Goal: Task Accomplishment & Management: Complete application form

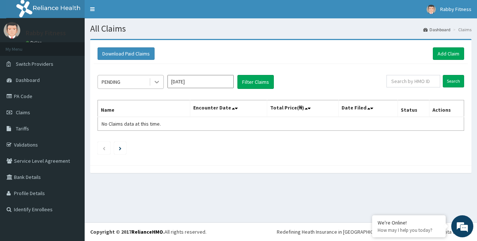
click at [156, 83] on icon at bounding box center [156, 82] width 4 height 3
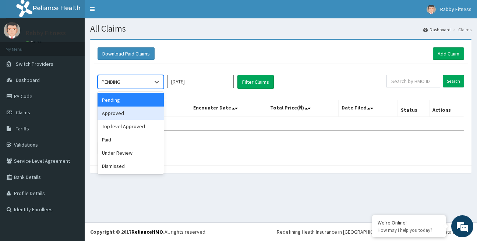
click at [150, 115] on div "Approved" at bounding box center [130, 113] width 66 height 13
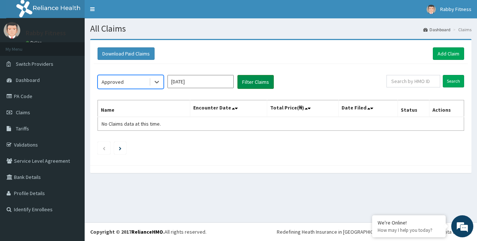
click at [266, 84] on button "Filter Claims" at bounding box center [255, 82] width 36 height 14
click at [157, 84] on icon at bounding box center [156, 81] width 7 height 7
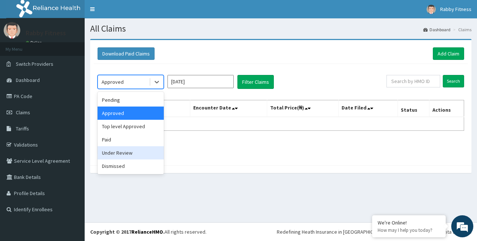
click at [138, 146] on div "Under Review" at bounding box center [130, 152] width 66 height 13
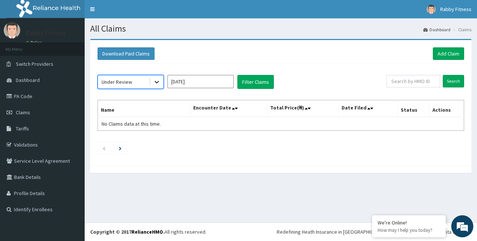
click at [154, 85] on icon at bounding box center [156, 81] width 7 height 7
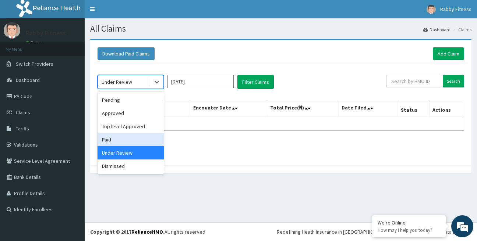
click at [145, 138] on div "Paid" at bounding box center [130, 139] width 66 height 13
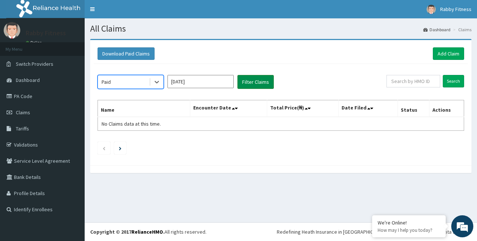
click at [246, 86] on button "Filter Claims" at bounding box center [255, 82] width 36 height 14
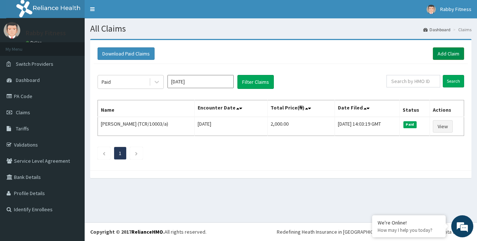
click at [444, 55] on link "Add Claim" at bounding box center [448, 53] width 31 height 13
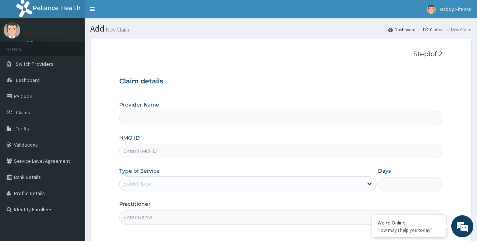
type input "Rabby Fitness"
type input "1"
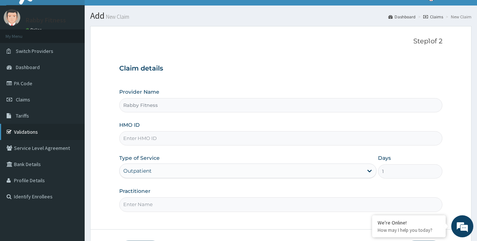
scroll to position [17, 0]
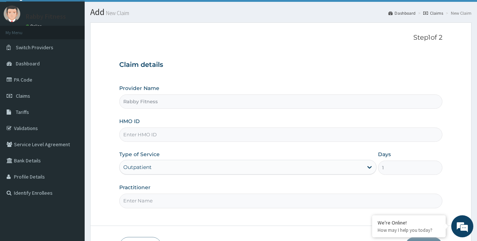
click at [154, 136] on input "HMO ID" at bounding box center [280, 135] width 323 height 14
paste input "CSL/10039/A"
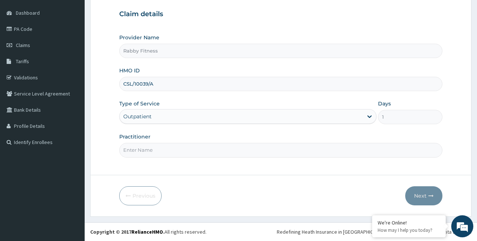
scroll to position [0, 0]
type input "CSL/10039/A"
click at [171, 150] on input "Practitioner" at bounding box center [280, 150] width 323 height 14
type input "RABBY FITNESS"
click at [414, 193] on button "Next" at bounding box center [423, 195] width 37 height 19
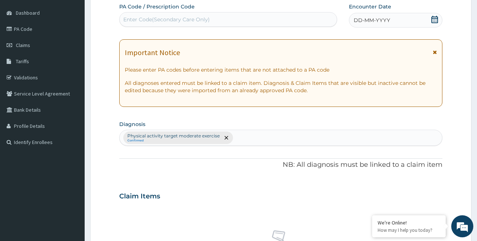
click at [198, 21] on div "Enter Code(Secondary Care Only)" at bounding box center [166, 19] width 86 height 7
paste input "PA/58B25C"
type input "PA/58B25C"
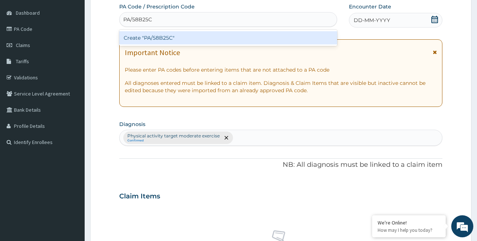
click at [206, 38] on div "Create "PA/58B25C"" at bounding box center [228, 37] width 218 height 13
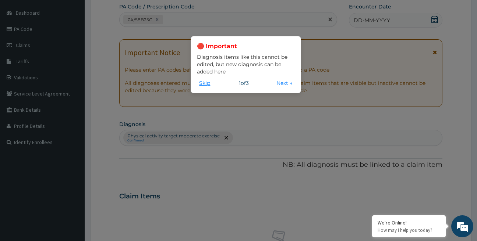
click at [205, 85] on button "Skip" at bounding box center [204, 83] width 15 height 8
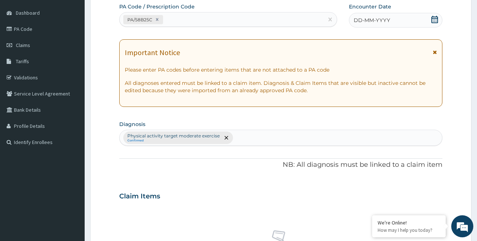
click at [434, 20] on icon at bounding box center [434, 19] width 7 height 7
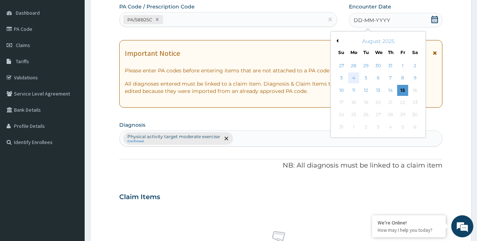
click at [356, 77] on div "4" at bounding box center [353, 78] width 11 height 11
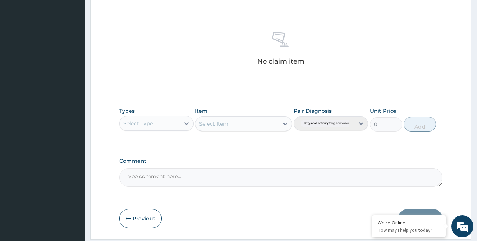
scroll to position [289, 0]
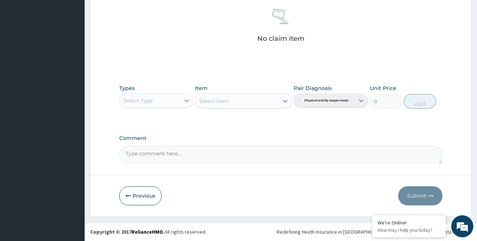
click at [186, 98] on icon at bounding box center [186, 100] width 7 height 7
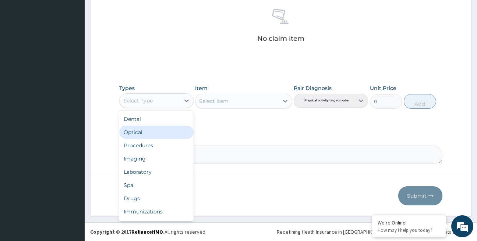
scroll to position [25, 0]
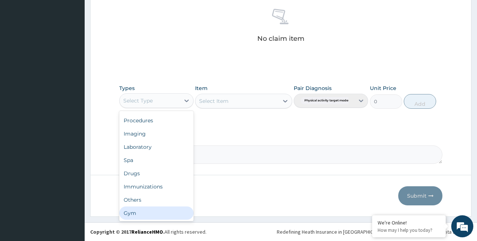
click at [152, 214] on div "Gym" at bounding box center [156, 213] width 74 height 13
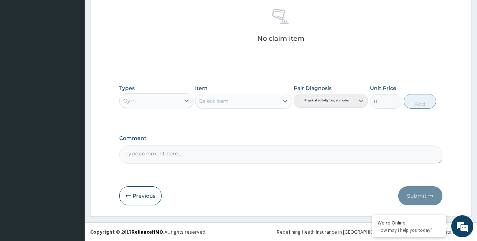
click at [257, 103] on div "Select Item" at bounding box center [236, 101] width 83 height 12
click at [255, 122] on div "Per session" at bounding box center [243, 119] width 97 height 13
click at [418, 101] on button "Add" at bounding box center [419, 101] width 32 height 15
type input "0"
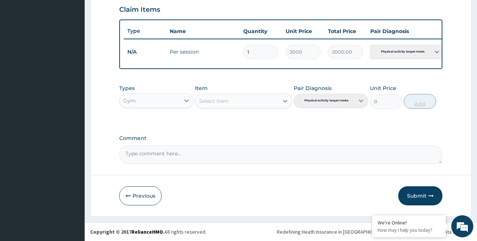
scroll to position [254, 0]
click at [416, 195] on button "Submit" at bounding box center [420, 195] width 44 height 19
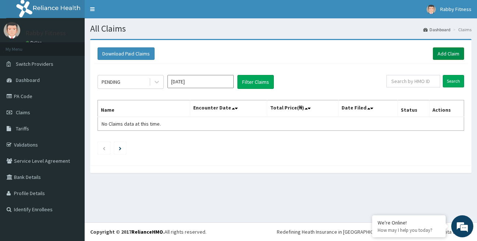
click at [450, 55] on link "Add Claim" at bounding box center [448, 53] width 31 height 13
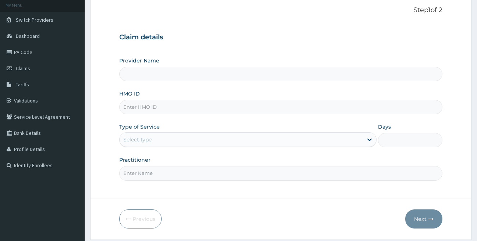
scroll to position [44, 0]
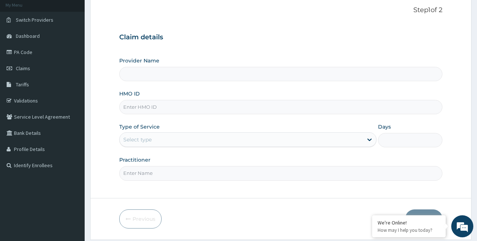
click at [176, 110] on input "HMO ID" at bounding box center [280, 107] width 323 height 14
paste input "TCR/10003/a"
type input "TCR/10003/a"
type input "Rabby Fitness"
type input "1"
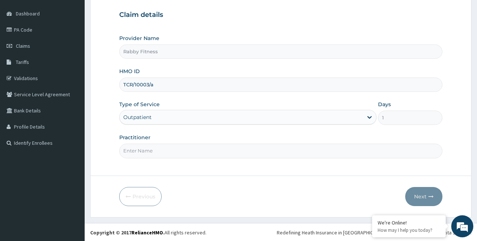
scroll to position [67, 0]
type input "TCR/10003/a"
click at [213, 153] on input "Practitioner" at bounding box center [280, 150] width 323 height 14
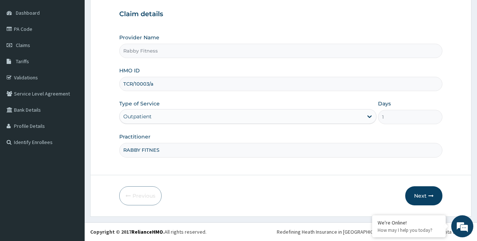
type input "RABBY FITNESS"
click at [423, 197] on button "Next" at bounding box center [423, 195] width 37 height 19
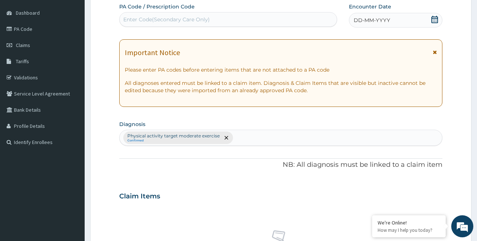
scroll to position [0, 0]
click at [206, 18] on div "Enter Code(Secondary Care Only)" at bounding box center [166, 19] width 86 height 7
paste input "PA/BB2DE5"
type input "PA/BB2DE5"
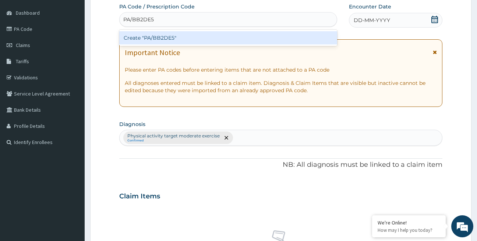
click at [192, 37] on div "Create "PA/BB2DE5"" at bounding box center [228, 37] width 218 height 13
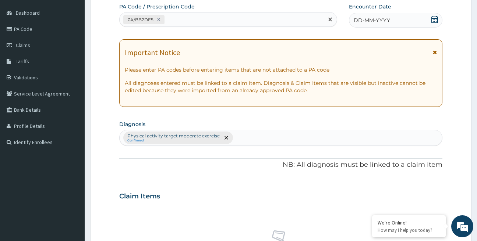
click at [433, 19] on icon at bounding box center [434, 19] width 7 height 7
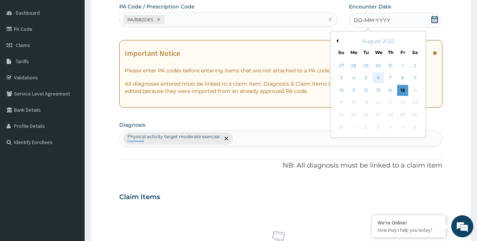
click at [378, 79] on div "6" at bounding box center [378, 78] width 11 height 11
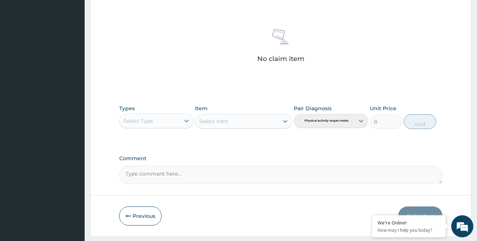
scroll to position [289, 0]
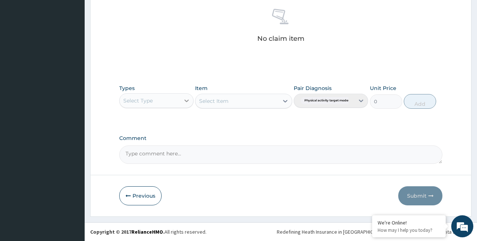
click at [184, 102] on icon at bounding box center [186, 100] width 7 height 7
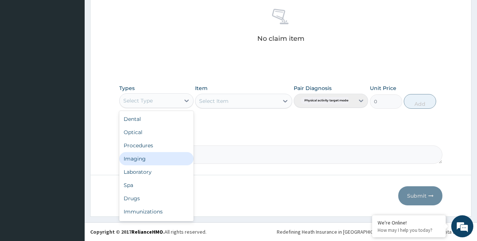
scroll to position [25, 0]
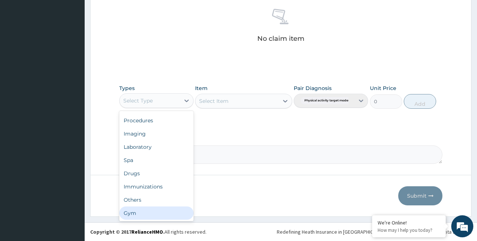
click at [159, 213] on div "Gym" at bounding box center [156, 213] width 74 height 13
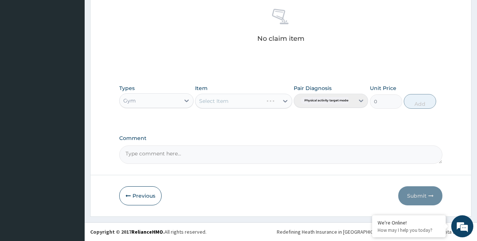
click at [270, 102] on div "Select Item" at bounding box center [243, 101] width 97 height 15
click at [286, 102] on icon at bounding box center [284, 100] width 7 height 7
click at [275, 119] on div "Per session" at bounding box center [243, 119] width 97 height 13
click at [415, 100] on button "Add" at bounding box center [419, 101] width 32 height 15
type input "0"
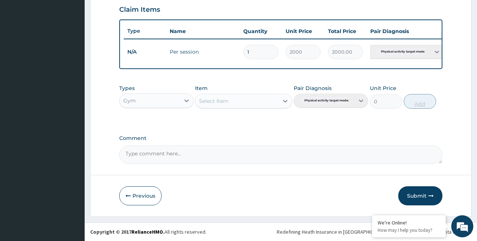
scroll to position [254, 0]
click at [413, 197] on button "Submit" at bounding box center [420, 195] width 44 height 19
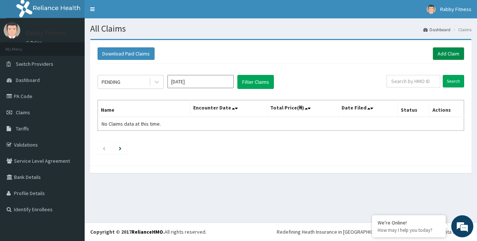
click at [443, 54] on link "Add Claim" at bounding box center [448, 53] width 31 height 13
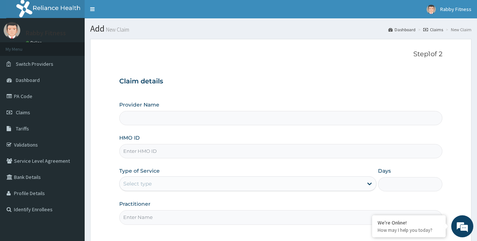
type input "Rabby Fitness"
type input "1"
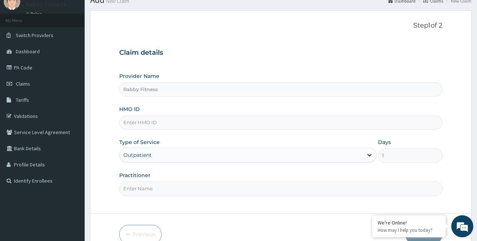
scroll to position [39, 0]
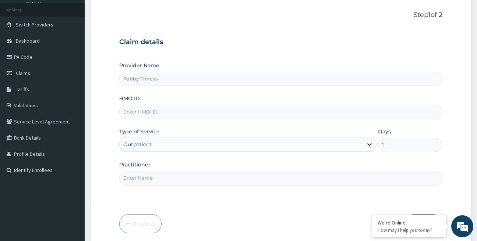
click at [199, 113] on input "HMO ID" at bounding box center [280, 112] width 323 height 14
paste input "LGL/10339/A"
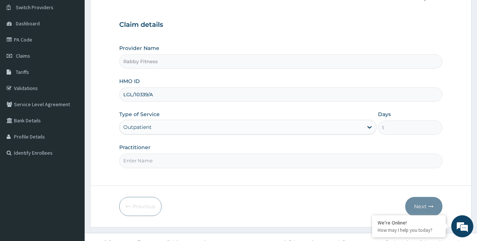
scroll to position [67, 0]
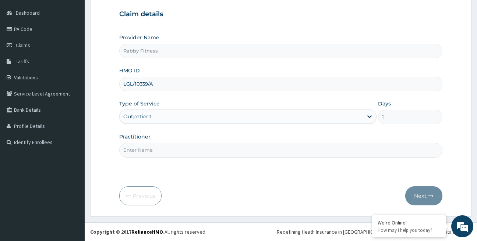
type input "LGL/10339/A"
click at [271, 153] on input "Practitioner" at bounding box center [280, 150] width 323 height 14
type input "RABBY FITNESS"
click at [423, 197] on button "Next" at bounding box center [423, 195] width 37 height 19
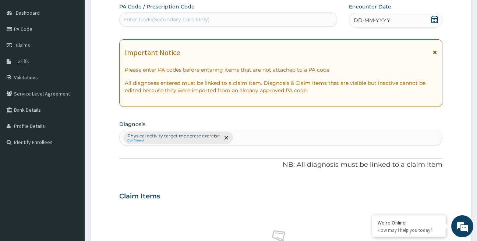
click at [199, 22] on div "Enter Code(Secondary Care Only)" at bounding box center [166, 19] width 86 height 7
paste input "PA/5A7056"
type input "PA/5A7056"
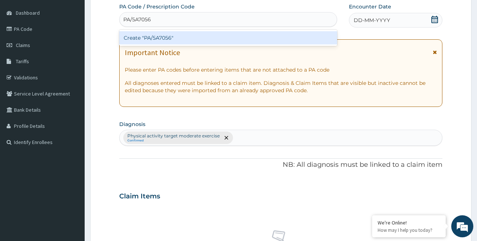
click at [189, 39] on div "Create "PA/5A7056"" at bounding box center [228, 37] width 218 height 13
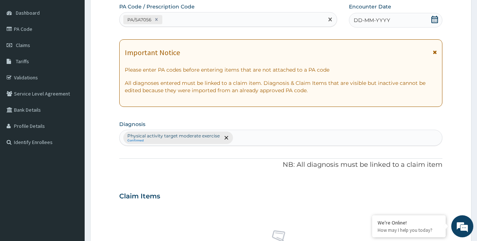
click at [401, 19] on div "DD-MM-YYYY" at bounding box center [395, 20] width 93 height 15
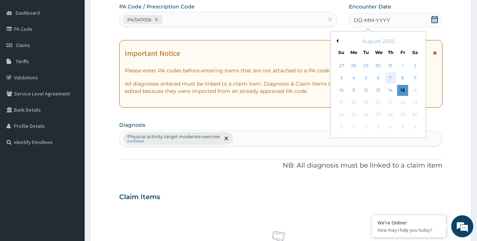
click at [390, 77] on div "7" at bounding box center [390, 78] width 11 height 11
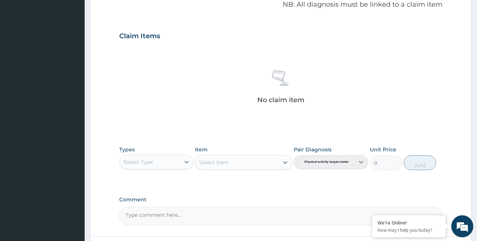
scroll to position [237, 0]
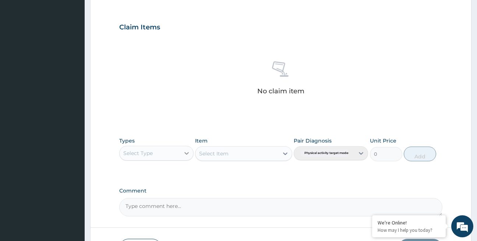
click at [186, 154] on icon at bounding box center [186, 153] width 7 height 7
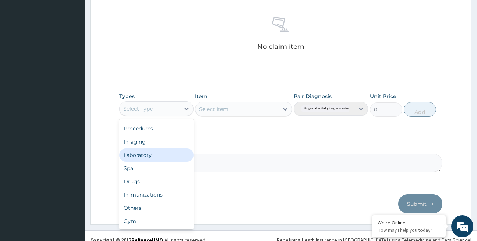
scroll to position [289, 0]
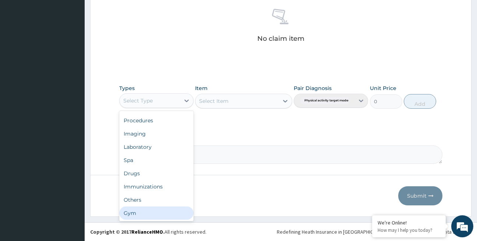
click at [156, 211] on div "Gym" at bounding box center [156, 213] width 74 height 13
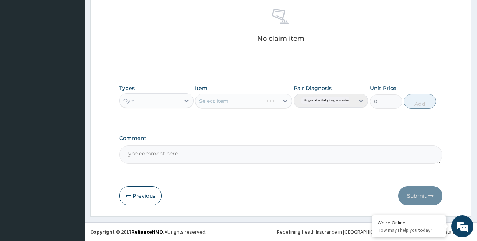
click at [272, 103] on div "Select Item" at bounding box center [243, 101] width 97 height 15
click at [277, 102] on div "Select Item" at bounding box center [236, 101] width 83 height 12
click at [266, 118] on div "Per session" at bounding box center [243, 119] width 97 height 13
click at [414, 103] on button "Add" at bounding box center [419, 101] width 32 height 15
type input "0"
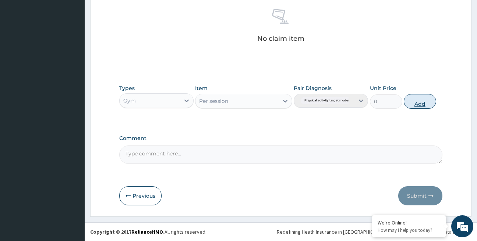
scroll to position [254, 0]
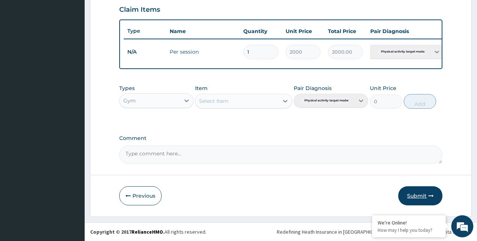
click at [409, 193] on button "Submit" at bounding box center [420, 195] width 44 height 19
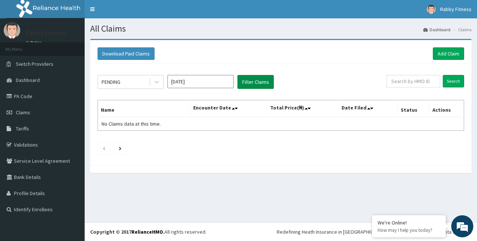
click at [253, 86] on button "Filter Claims" at bounding box center [255, 82] width 36 height 14
click at [158, 85] on icon at bounding box center [156, 81] width 7 height 7
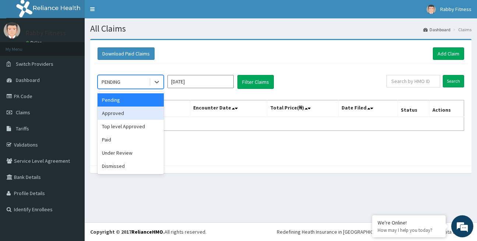
click at [139, 115] on div "Approved" at bounding box center [130, 113] width 66 height 13
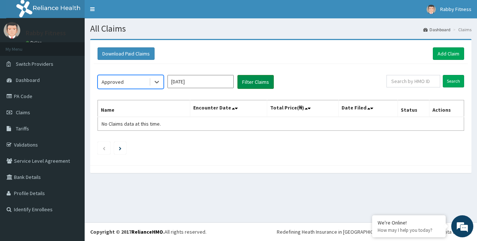
click at [256, 84] on button "Filter Claims" at bounding box center [255, 82] width 36 height 14
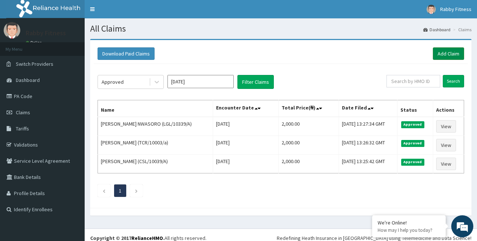
click at [445, 54] on link "Add Claim" at bounding box center [448, 53] width 31 height 13
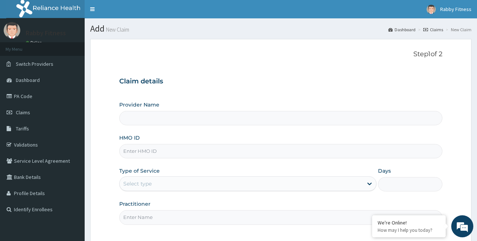
type input "Rabby Fitness"
type input "1"
click at [174, 153] on input "HMO ID" at bounding box center [280, 151] width 323 height 14
paste input "CSL/10038/A"
type input "CSL/10038/A"
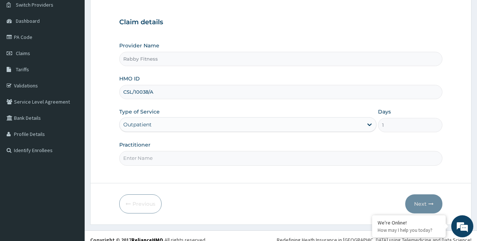
scroll to position [67, 0]
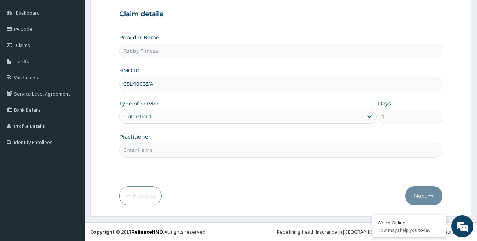
click at [163, 150] on input "Practitioner" at bounding box center [280, 150] width 323 height 14
type input "RABBY FITNESS"
click at [421, 196] on button "Next" at bounding box center [423, 195] width 37 height 19
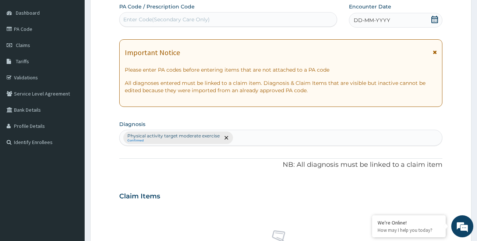
click at [227, 19] on div "Enter Code(Secondary Care Only)" at bounding box center [228, 20] width 217 height 12
click at [220, 21] on div "Enter Code(Secondary Care Only)" at bounding box center [228, 20] width 217 height 12
paste input "PA/7CCC2E"
type input "PA/7CCC2E"
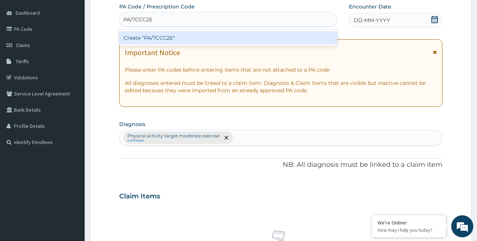
click at [217, 38] on div "Create "PA/7CCC2E"" at bounding box center [228, 37] width 218 height 13
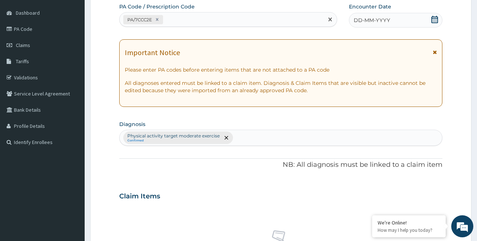
click at [385, 17] on span "DD-MM-YYYY" at bounding box center [371, 20] width 36 height 7
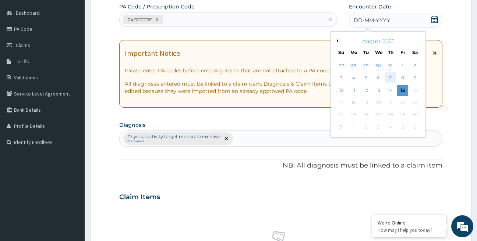
click at [390, 75] on div "7" at bounding box center [390, 78] width 11 height 11
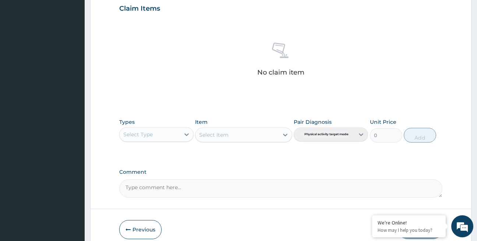
scroll to position [289, 0]
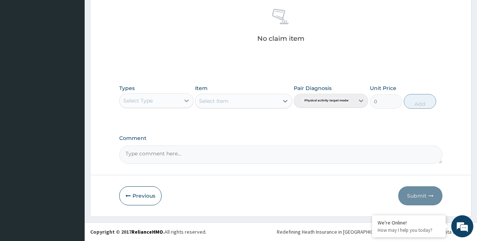
click at [185, 103] on icon at bounding box center [186, 100] width 7 height 7
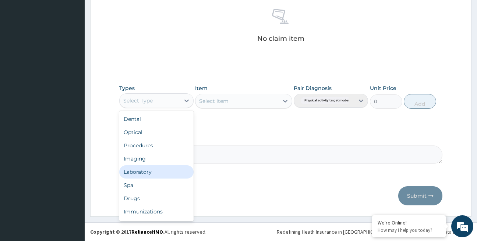
scroll to position [25, 0]
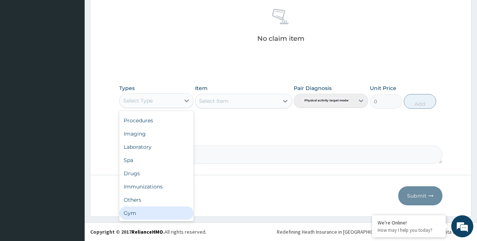
click at [145, 217] on div "Gym" at bounding box center [156, 213] width 74 height 13
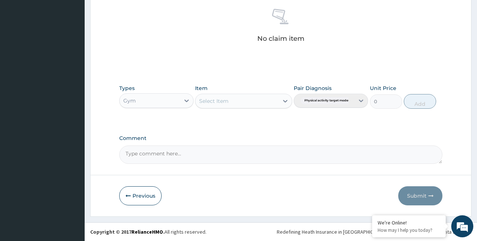
click at [260, 100] on div "Select Item" at bounding box center [236, 101] width 83 height 12
click at [250, 122] on div "Per session" at bounding box center [243, 119] width 97 height 13
click at [416, 104] on button "Add" at bounding box center [419, 101] width 32 height 15
type input "0"
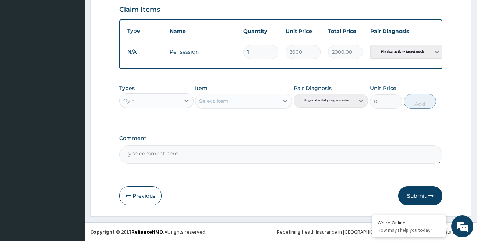
click at [417, 194] on button "Submit" at bounding box center [420, 195] width 44 height 19
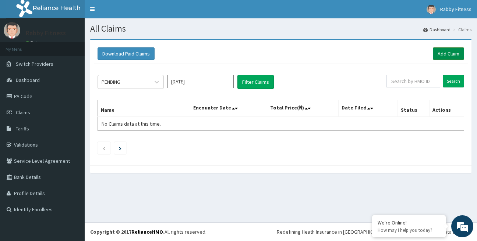
click at [449, 57] on link "Add Claim" at bounding box center [448, 53] width 31 height 13
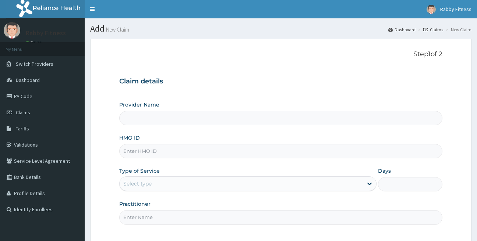
click at [160, 151] on input "HMO ID" at bounding box center [280, 151] width 323 height 14
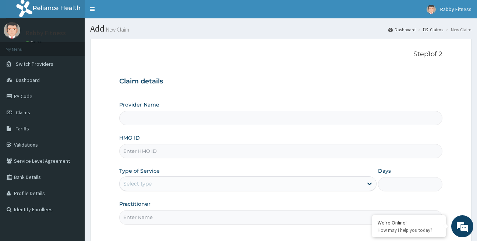
type input "Rabby Fitness"
type input "1"
paste input "SCP/10105/B"
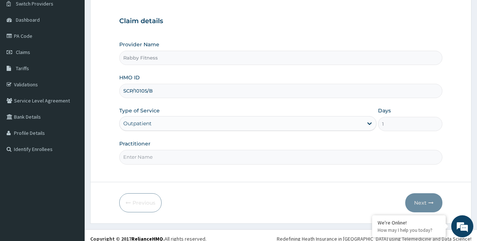
scroll to position [67, 0]
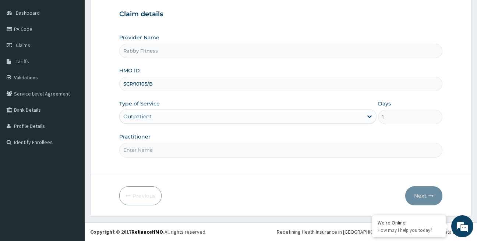
type input "SCP/10105/B"
click at [183, 153] on input "Practitioner" at bounding box center [280, 150] width 323 height 14
type input "RABBY FITNESS"
click at [417, 196] on button "Next" at bounding box center [423, 195] width 37 height 19
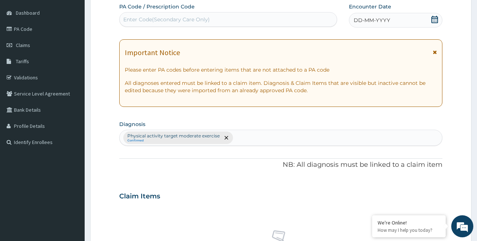
click at [178, 19] on div "Enter Code(Secondary Care Only)" at bounding box center [166, 19] width 86 height 7
paste input "PA/AF01A9"
type input "PA/AF01A9"
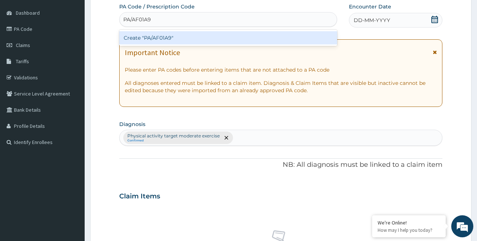
click at [170, 36] on div "Create "PA/AF01A9"" at bounding box center [228, 37] width 218 height 13
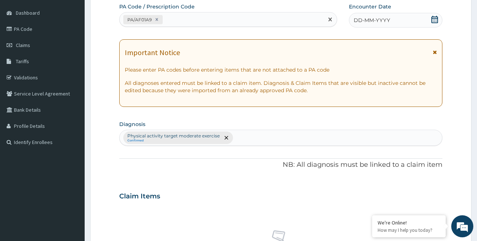
click at [419, 22] on div "DD-MM-YYYY" at bounding box center [395, 20] width 93 height 15
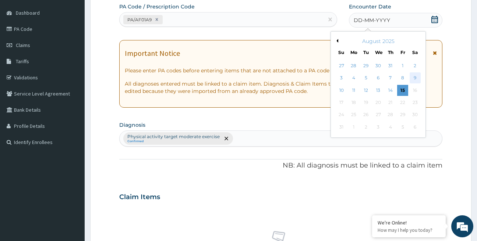
click at [413, 79] on div "9" at bounding box center [414, 78] width 11 height 11
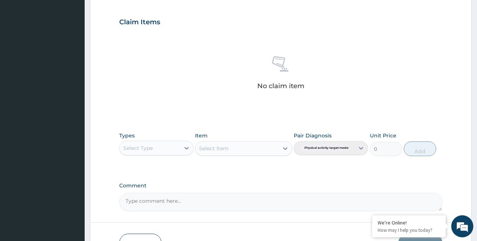
scroll to position [254, 0]
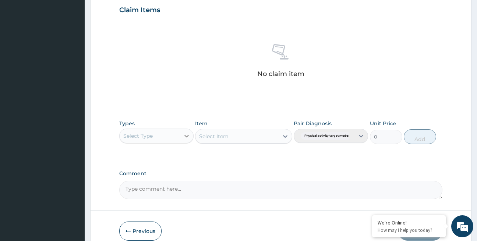
click at [180, 138] on div at bounding box center [186, 135] width 13 height 13
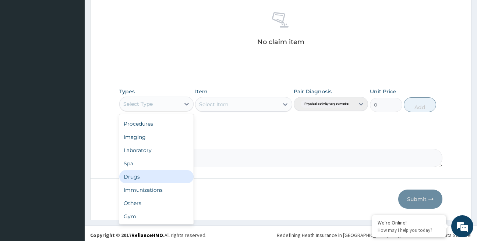
scroll to position [289, 0]
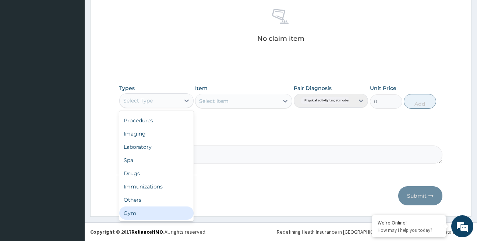
click at [169, 211] on div "Gym" at bounding box center [156, 213] width 74 height 13
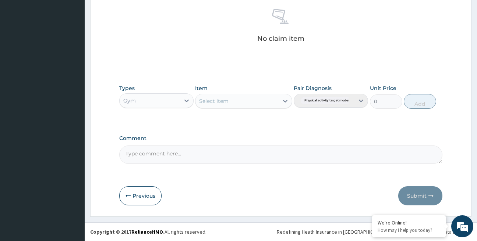
click at [257, 100] on div "Select Item" at bounding box center [236, 101] width 83 height 12
click at [259, 120] on div "Per session" at bounding box center [243, 119] width 97 height 13
click at [418, 103] on button "Add" at bounding box center [419, 101] width 32 height 15
type input "0"
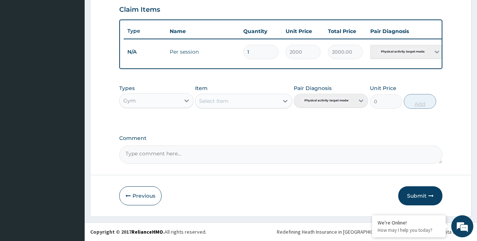
scroll to position [254, 0]
click at [410, 198] on button "Submit" at bounding box center [420, 195] width 44 height 19
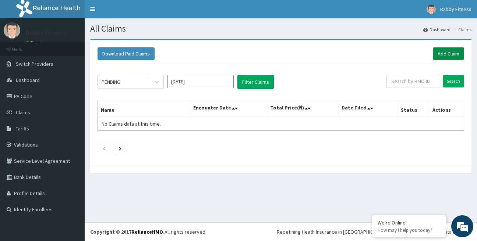
click at [445, 53] on link "Add Claim" at bounding box center [448, 53] width 31 height 13
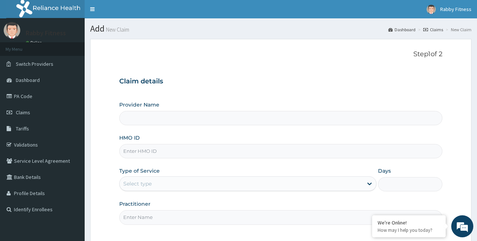
type input "Rabby Fitness"
type input "1"
click at [182, 156] on input "HMO ID" at bounding box center [280, 151] width 323 height 14
paste input "SCP/10105/A"
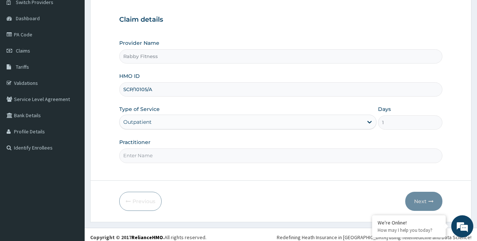
scroll to position [67, 0]
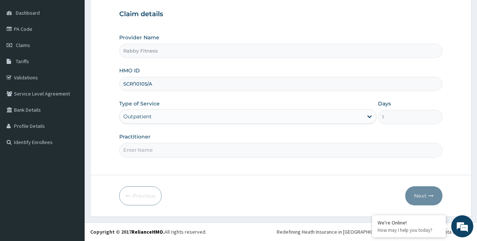
type input "SCP/10105/A"
click at [194, 153] on input "Practitioner" at bounding box center [280, 150] width 323 height 14
type input "RABBY FITNESS"
click at [418, 193] on button "Next" at bounding box center [423, 195] width 37 height 19
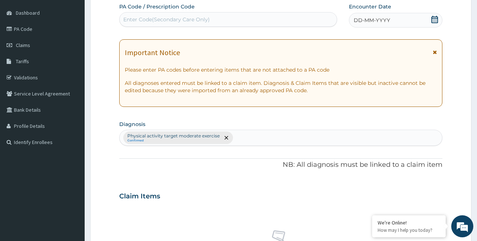
click at [151, 21] on div "Enter Code(Secondary Care Only)" at bounding box center [166, 19] width 86 height 7
paste input "PA/5CA55A"
type input "PA/5CA55A"
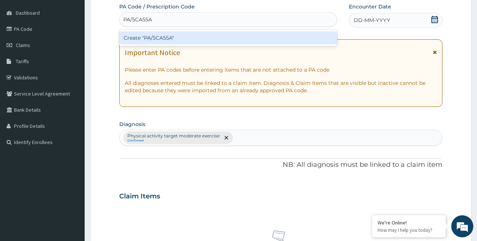
click at [152, 38] on div "Create "PA/5CA55A"" at bounding box center [228, 37] width 218 height 13
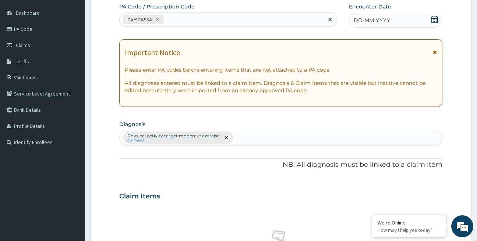
scroll to position [64, 0]
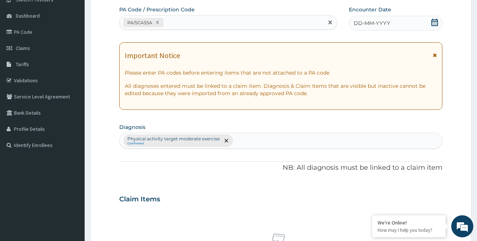
click at [414, 21] on div "DD-MM-YYYY" at bounding box center [395, 23] width 93 height 15
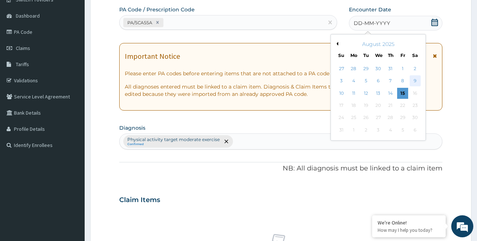
click at [414, 80] on div "9" at bounding box center [414, 81] width 11 height 11
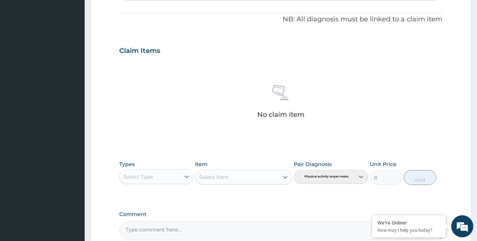
scroll to position [259, 0]
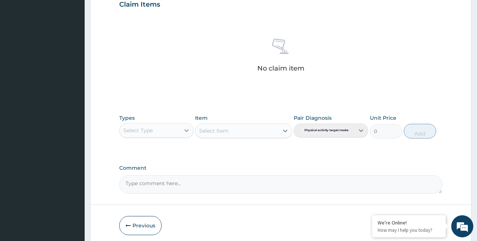
click at [182, 134] on div at bounding box center [186, 130] width 13 height 13
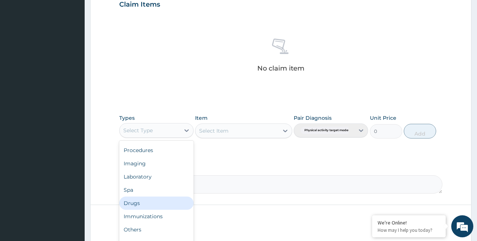
scroll to position [289, 0]
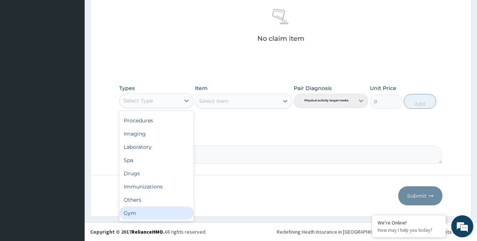
click at [151, 216] on div "Gym" at bounding box center [156, 213] width 74 height 13
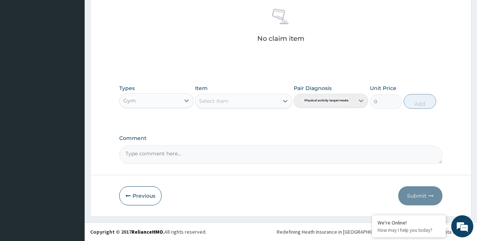
click at [278, 100] on div "Select Item" at bounding box center [236, 101] width 83 height 12
click at [269, 120] on div "Per session" at bounding box center [243, 119] width 97 height 13
click at [422, 104] on button "Add" at bounding box center [419, 101] width 32 height 15
type input "0"
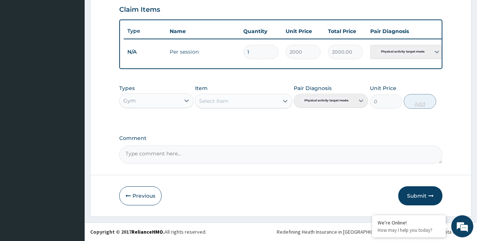
scroll to position [254, 0]
click at [417, 195] on button "Submit" at bounding box center [420, 195] width 44 height 19
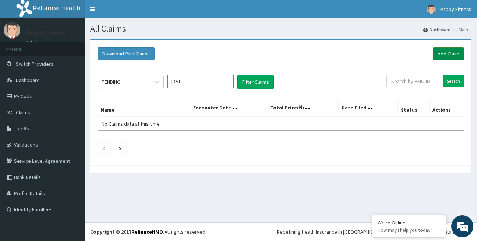
click at [444, 52] on link "Add Claim" at bounding box center [448, 53] width 31 height 13
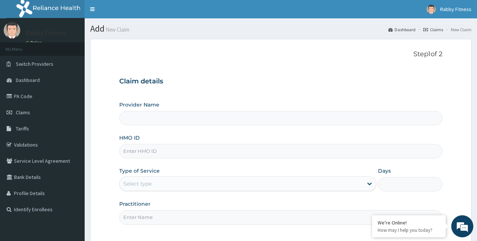
type input "Rabby Fitness"
type input "1"
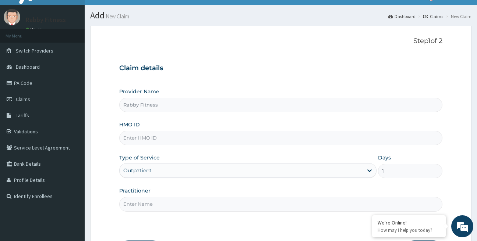
scroll to position [28, 0]
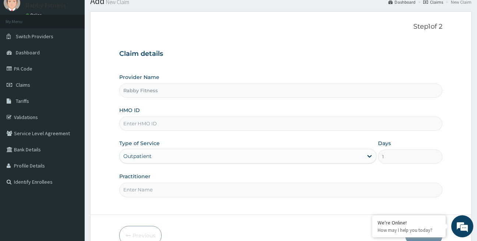
click at [196, 127] on input "HMO ID" at bounding box center [280, 124] width 323 height 14
paste input "CSL/10038/A"
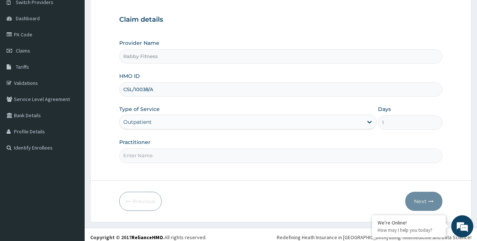
scroll to position [64, 0]
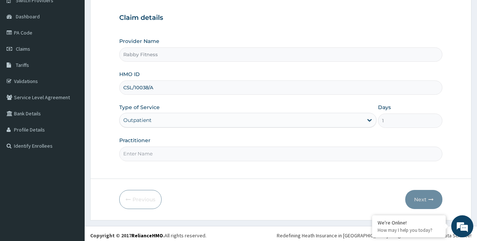
type input "CSL/10038/A"
click at [247, 157] on input "Practitioner" at bounding box center [280, 154] width 323 height 14
type input "RABBY FITNESS"
click at [426, 197] on button "Next" at bounding box center [423, 199] width 37 height 19
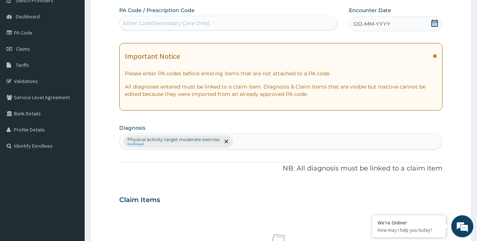
click at [191, 26] on div "Enter Code(Secondary Care Only)" at bounding box center [166, 22] width 86 height 7
paste input "PA/0BE9A1"
type input "PA/0BE9A1"
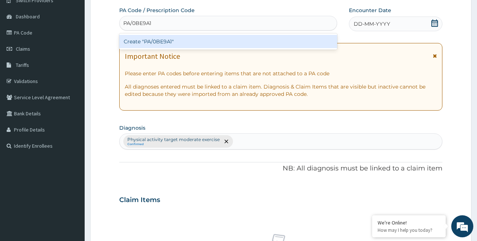
click at [196, 42] on div "Create "PA/0BE9A1"" at bounding box center [228, 41] width 218 height 13
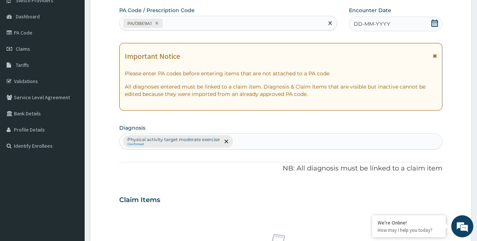
click at [395, 23] on div "DD-MM-YYYY" at bounding box center [395, 24] width 93 height 15
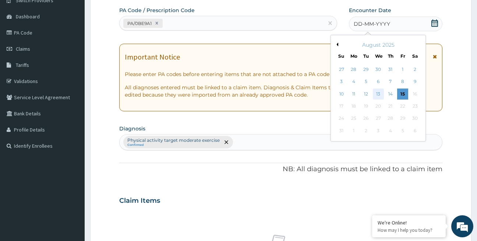
click at [380, 94] on div "13" at bounding box center [378, 94] width 11 height 11
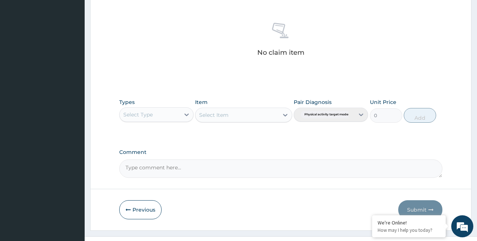
scroll to position [289, 0]
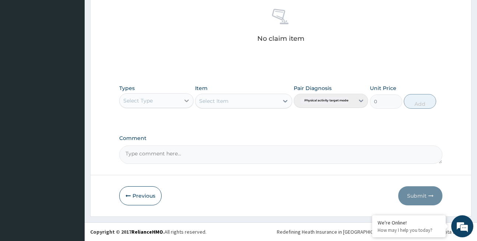
click at [182, 106] on div at bounding box center [186, 100] width 13 height 13
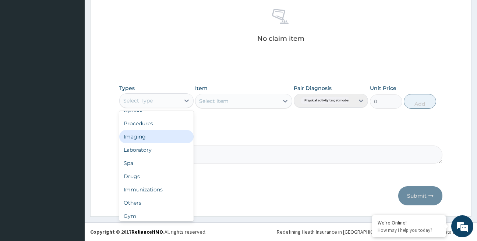
scroll to position [24, 0]
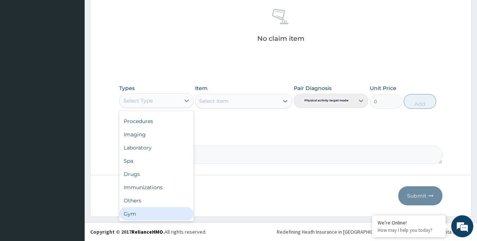
click at [152, 211] on div "Gym" at bounding box center [156, 213] width 74 height 13
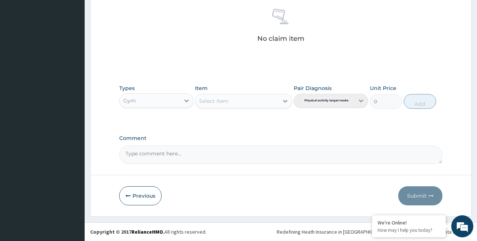
click at [243, 106] on div "Select Item" at bounding box center [236, 101] width 83 height 12
click at [242, 120] on div "Per session" at bounding box center [243, 119] width 97 height 13
click at [417, 100] on button "Add" at bounding box center [419, 101] width 32 height 15
type input "0"
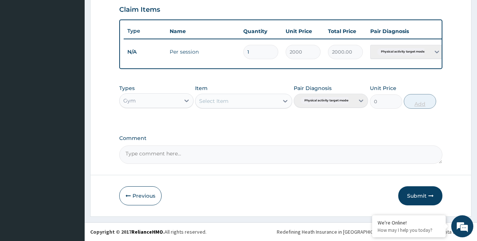
scroll to position [254, 0]
click at [410, 198] on button "Submit" at bounding box center [420, 195] width 44 height 19
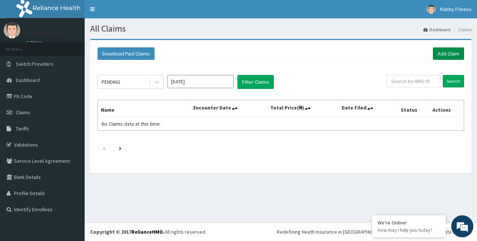
click at [450, 56] on link "Add Claim" at bounding box center [448, 53] width 31 height 13
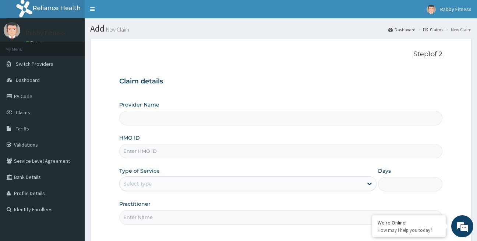
type input "Rabby Fitness"
type input "1"
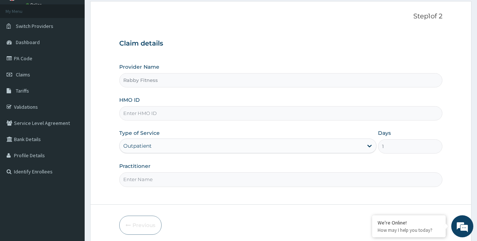
scroll to position [49, 0]
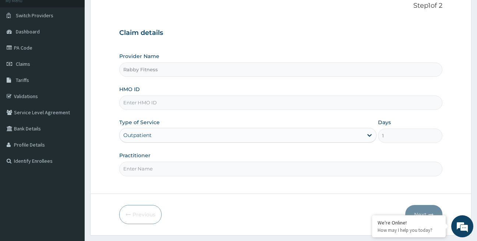
click at [161, 104] on input "HMO ID" at bounding box center [280, 103] width 323 height 14
paste input "CSL/10039/A"
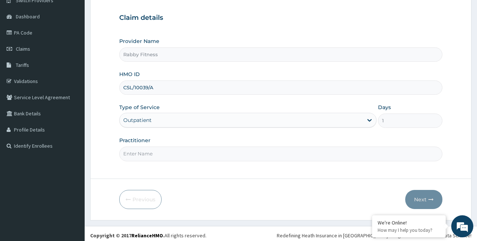
scroll to position [67, 0]
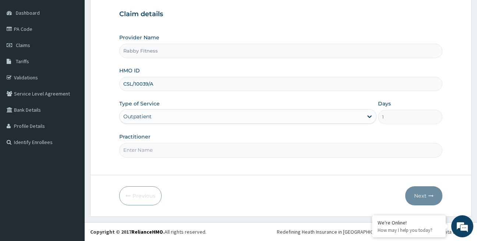
type input "CSL/10039/A"
click at [155, 150] on input "Practitioner" at bounding box center [280, 150] width 323 height 14
type input "RABBY FITNESS"
click at [422, 195] on button "Next" at bounding box center [423, 195] width 37 height 19
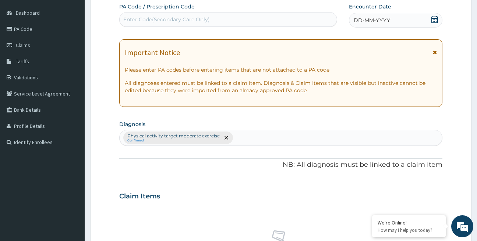
scroll to position [0, 0]
click at [194, 18] on div "Enter Code(Secondary Care Only)" at bounding box center [166, 19] width 86 height 7
paste input "PA/702031"
type input "PA/702031"
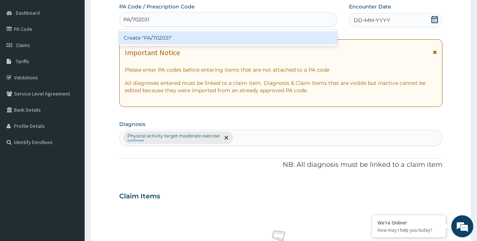
click at [295, 38] on div "Create "PA/702031"" at bounding box center [228, 37] width 218 height 13
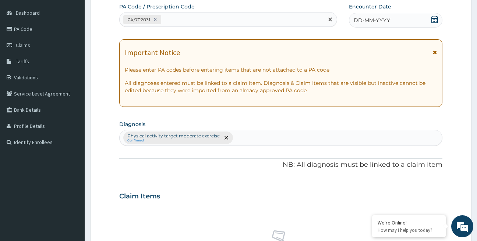
click at [403, 20] on div "DD-MM-YYYY" at bounding box center [395, 20] width 93 height 15
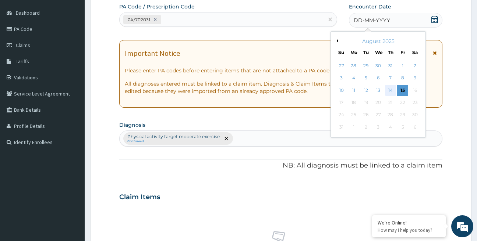
click at [391, 89] on div "14" at bounding box center [390, 90] width 11 height 11
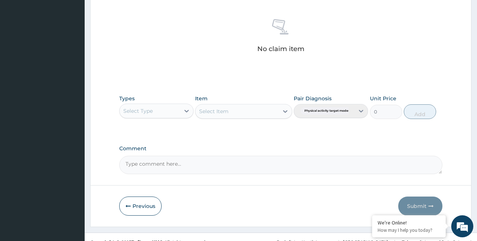
scroll to position [289, 0]
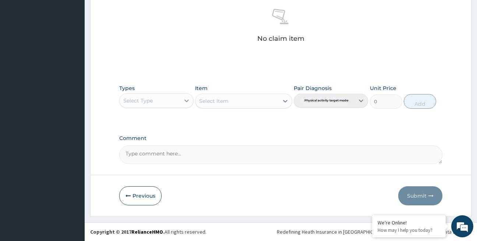
click at [186, 103] on icon at bounding box center [186, 100] width 7 height 7
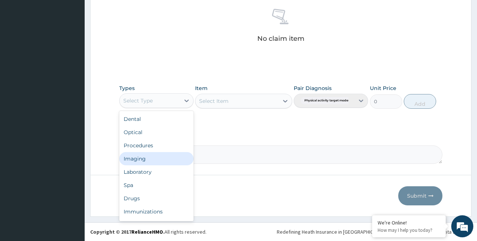
scroll to position [25, 0]
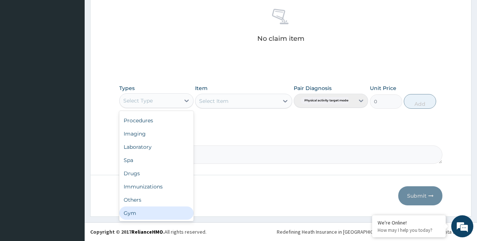
click at [164, 214] on div "Gym" at bounding box center [156, 213] width 74 height 13
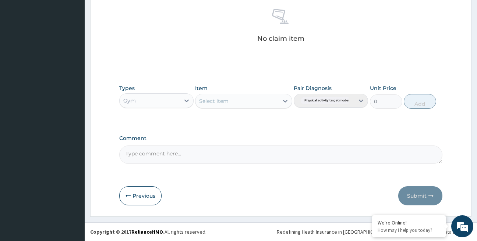
click at [264, 101] on div "Select Item" at bounding box center [236, 101] width 83 height 12
click at [255, 120] on div "Per session" at bounding box center [243, 119] width 97 height 13
click at [420, 101] on button "Add" at bounding box center [419, 101] width 32 height 15
type input "0"
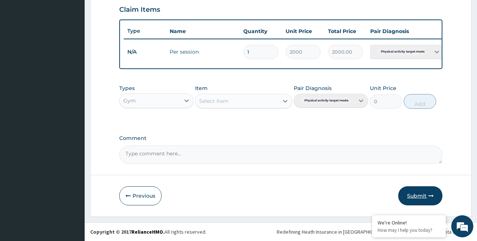
click at [417, 193] on button "Submit" at bounding box center [420, 195] width 44 height 19
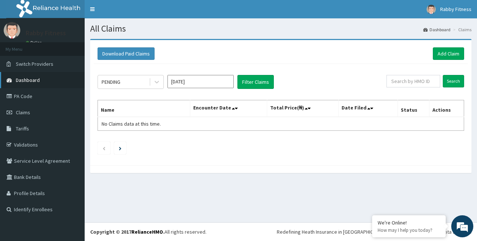
click at [27, 81] on span "Dashboard" at bounding box center [28, 80] width 24 height 7
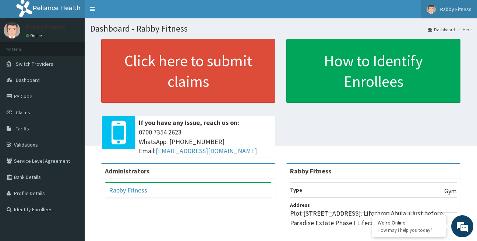
click at [462, 11] on span "Rabby Fitness" at bounding box center [455, 9] width 31 height 7
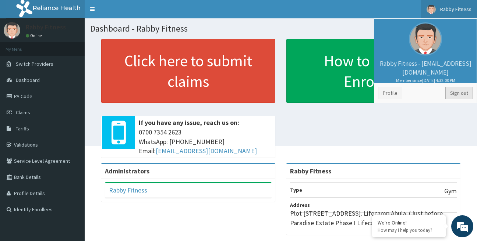
click at [465, 93] on link "Sign out" at bounding box center [459, 93] width 28 height 13
